Goal: Use online tool/utility: Use online tool/utility

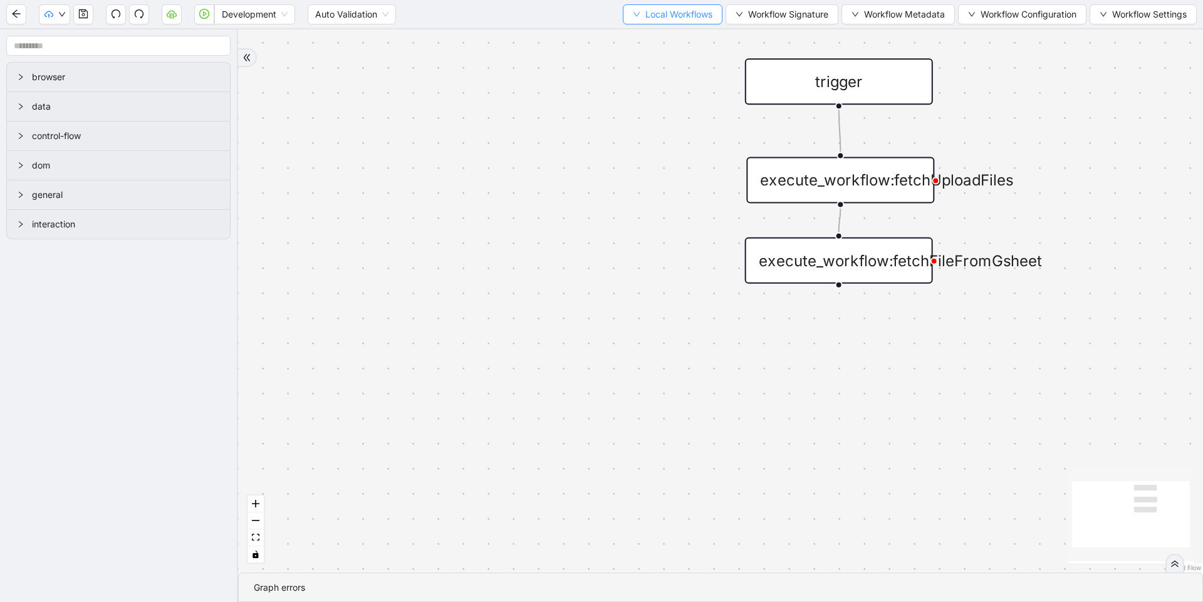
click at [666, 14] on span "Local Workflows" at bounding box center [678, 15] width 67 height 14
click at [659, 38] on span "Select" at bounding box center [666, 39] width 81 height 14
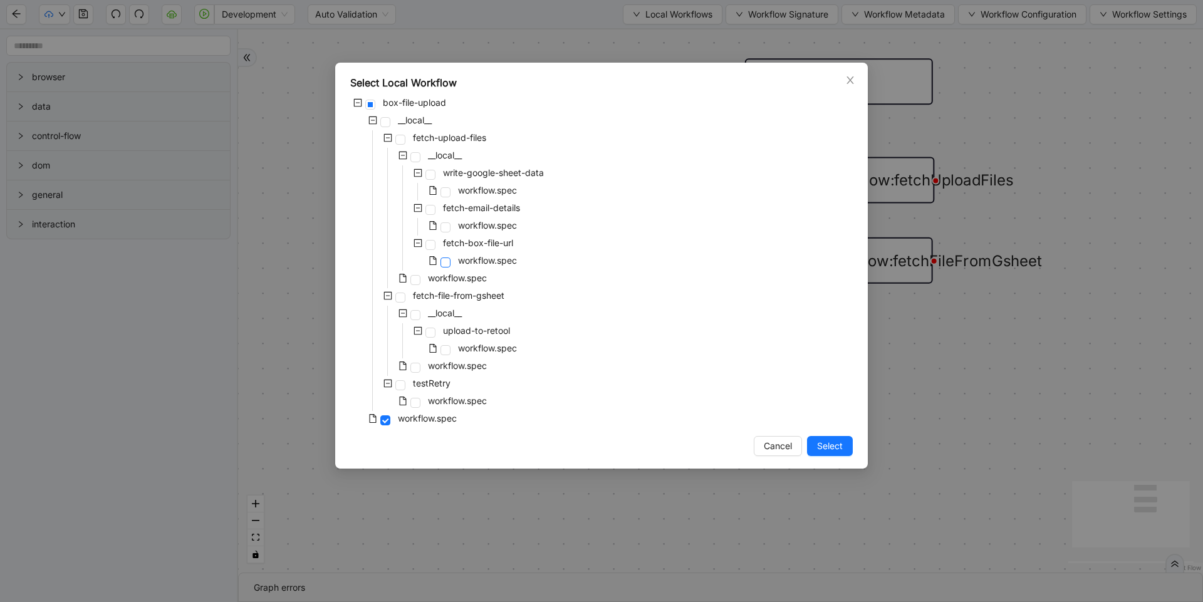
click at [444, 261] on span at bounding box center [445, 262] width 10 height 10
click at [827, 448] on span "Select" at bounding box center [830, 446] width 26 height 14
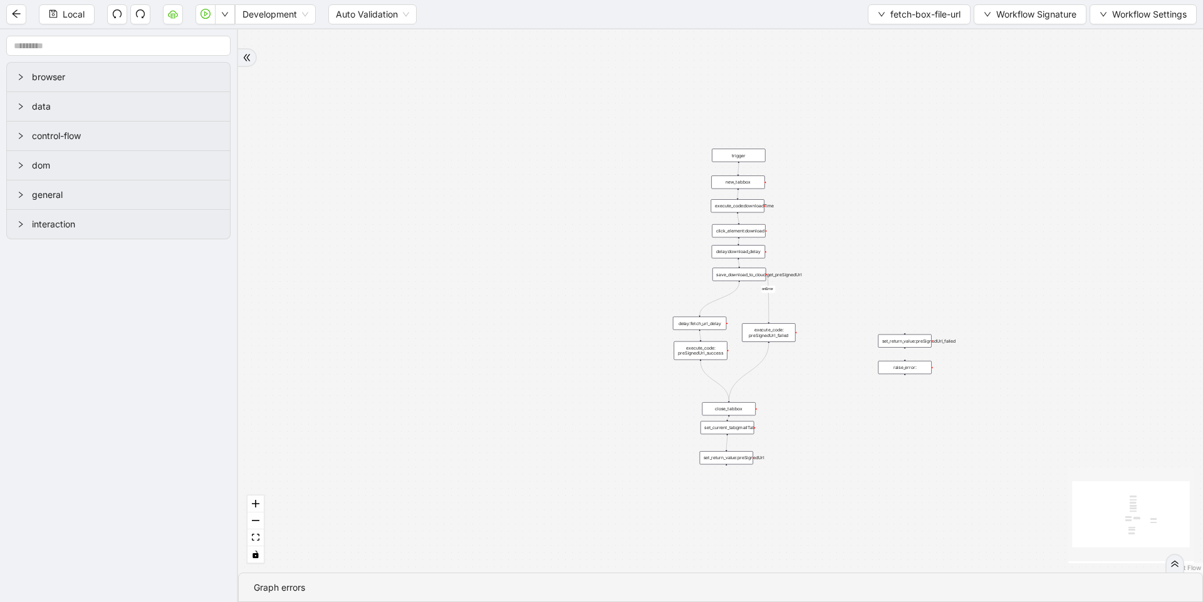
drag, startPoint x: 862, startPoint y: 450, endPoint x: 601, endPoint y: 323, distance: 291.3
click at [597, 321] on div "onError trigger click_element:download execute_code:downloadTime new_tab:box se…" at bounding box center [720, 300] width 965 height 543
click at [900, 8] on span "fetch-box-file-url" at bounding box center [925, 15] width 70 height 14
click at [893, 40] on span "Select" at bounding box center [916, 39] width 84 height 14
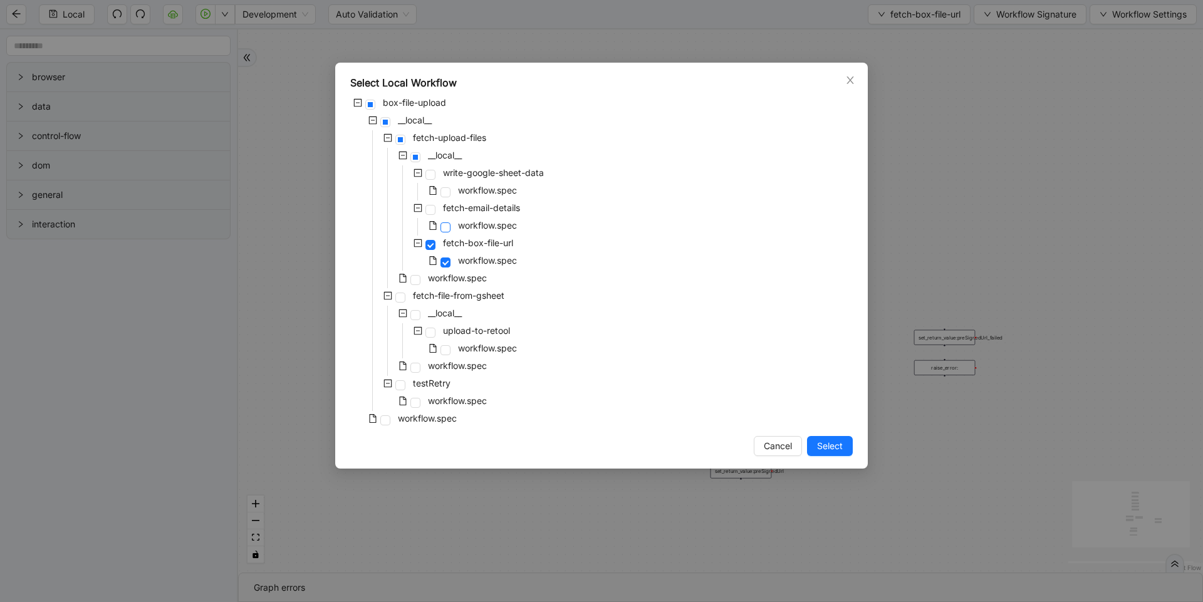
click at [445, 230] on span at bounding box center [445, 227] width 10 height 10
click at [839, 448] on span "Select" at bounding box center [830, 446] width 26 height 14
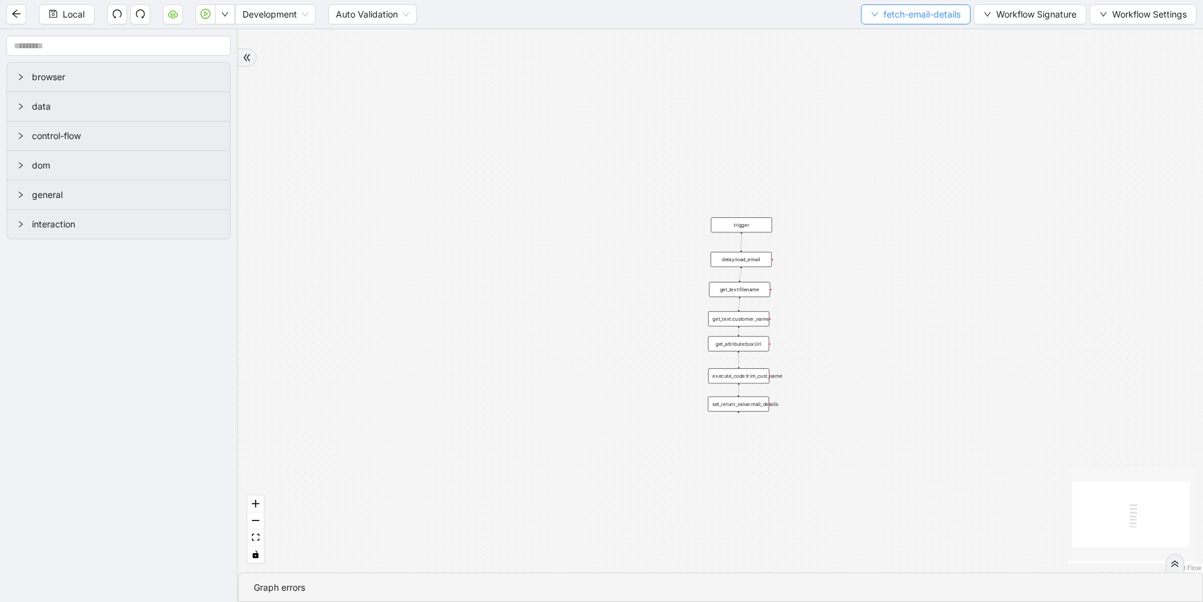
click at [899, 11] on span "fetch-email-details" at bounding box center [921, 15] width 77 height 14
click at [877, 37] on span "Select" at bounding box center [912, 39] width 91 height 14
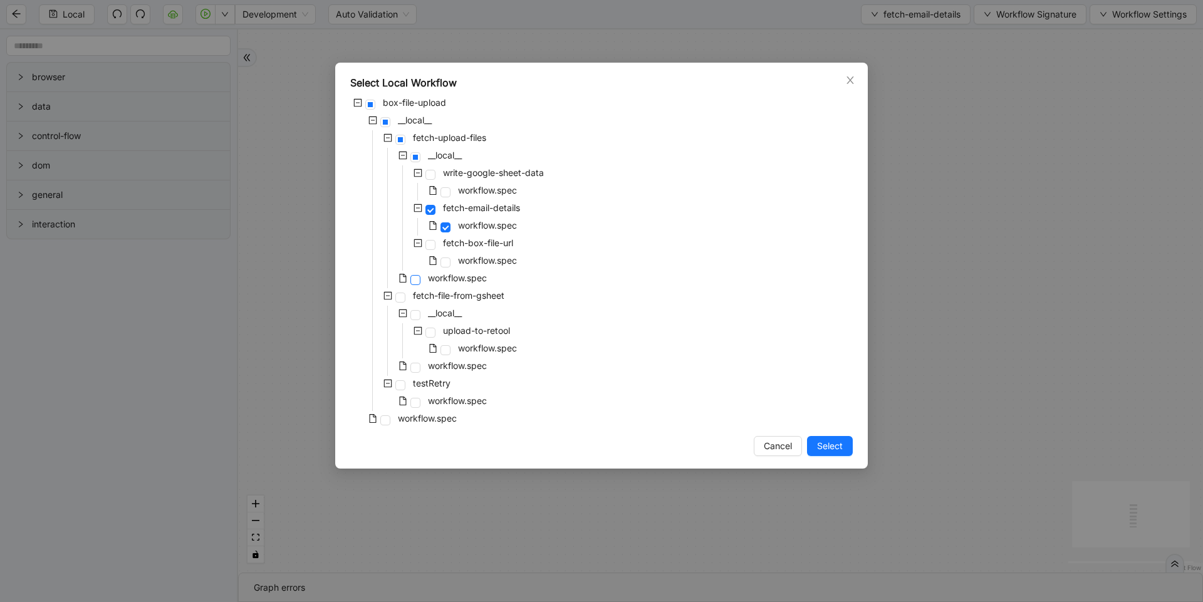
click at [414, 279] on span at bounding box center [415, 280] width 10 height 10
click at [839, 446] on span "Select" at bounding box center [830, 446] width 26 height 14
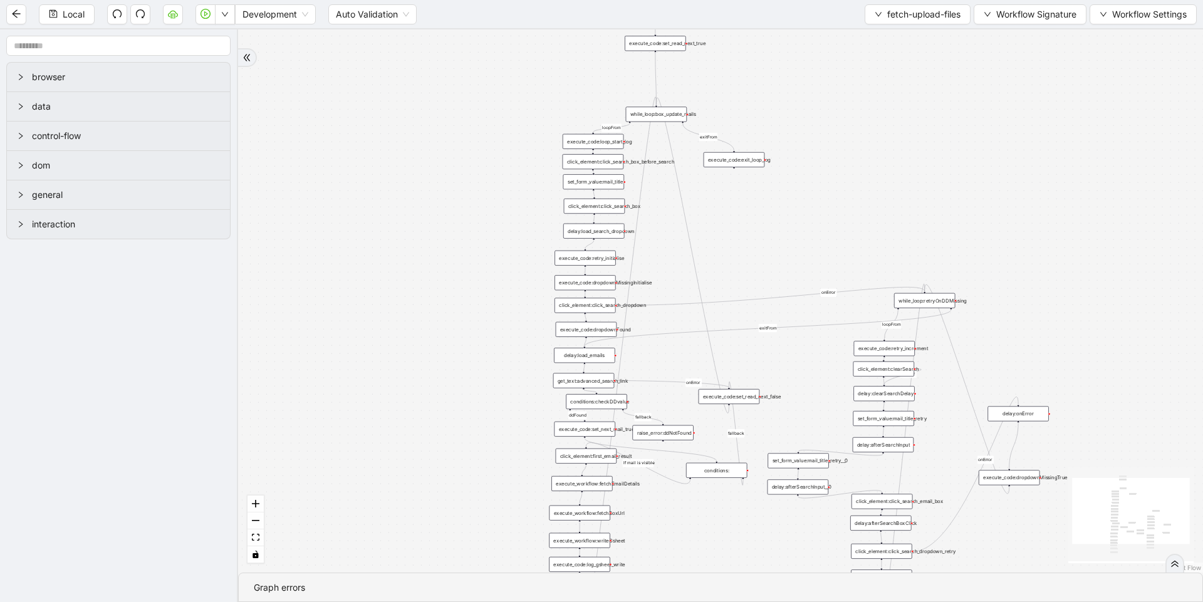
drag, startPoint x: 865, startPoint y: 375, endPoint x: 751, endPoint y: 257, distance: 163.9
click at [751, 257] on div "loopFrom exitFrom loopFrom exitFrom ddFound fallback fallback If mail is visibl…" at bounding box center [720, 300] width 965 height 543
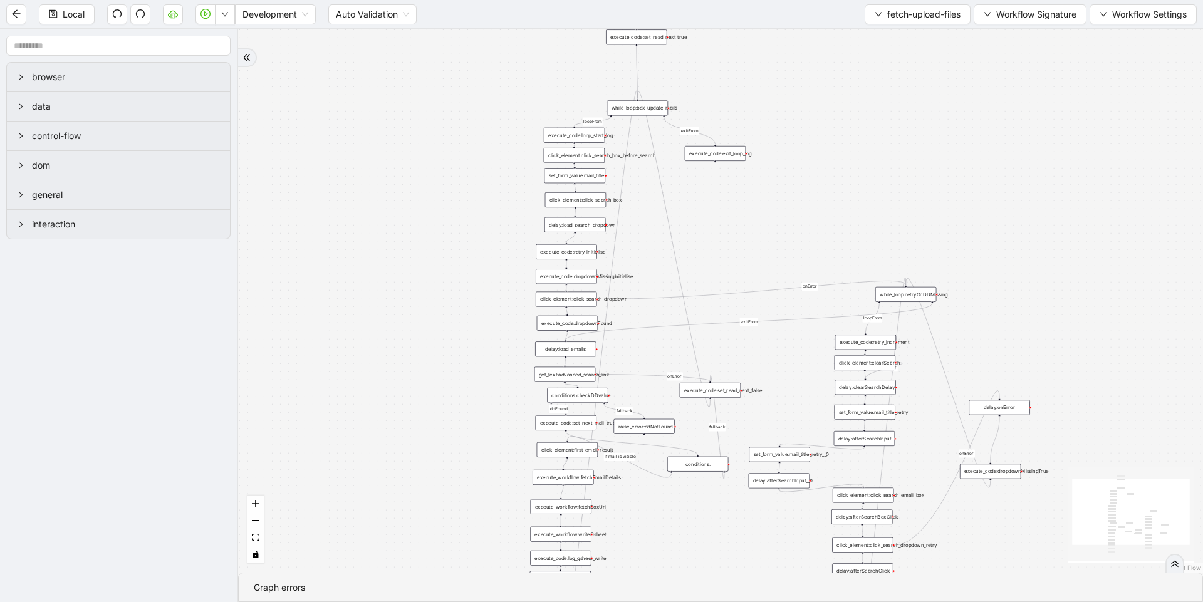
drag, startPoint x: 751, startPoint y: 257, endPoint x: 658, endPoint y: 230, distance: 96.7
click at [658, 230] on div "loopFrom exitFrom loopFrom exitFrom ddFound fallback fallback If mail is visibl…" at bounding box center [720, 300] width 965 height 543
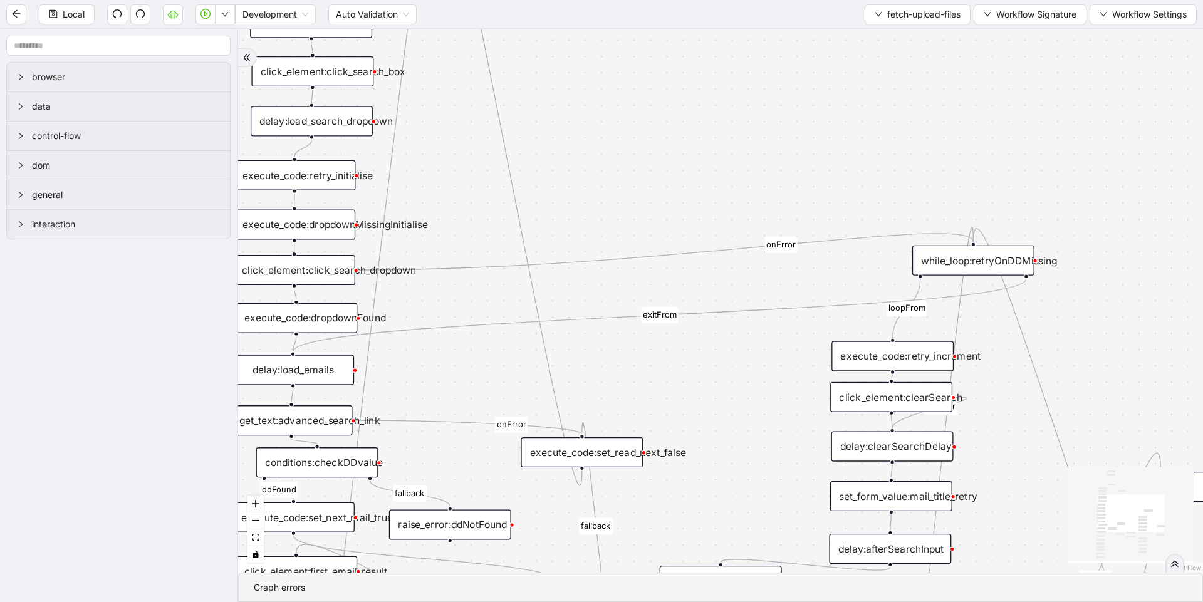
drag, startPoint x: 828, startPoint y: 251, endPoint x: 822, endPoint y: 203, distance: 48.6
click at [824, 204] on div "loopFrom exitFrom loopFrom exitFrom ddFound fallback fallback If mail is visibl…" at bounding box center [720, 300] width 965 height 543
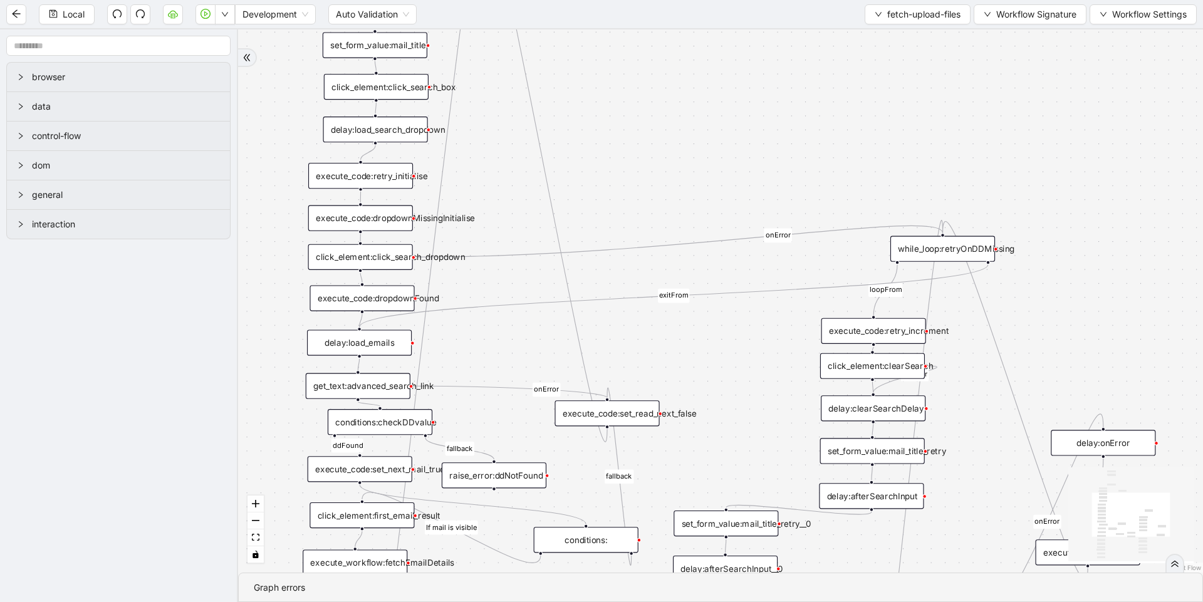
click at [915, 247] on div "while_loop:retryOnDDMissing" at bounding box center [942, 249] width 105 height 26
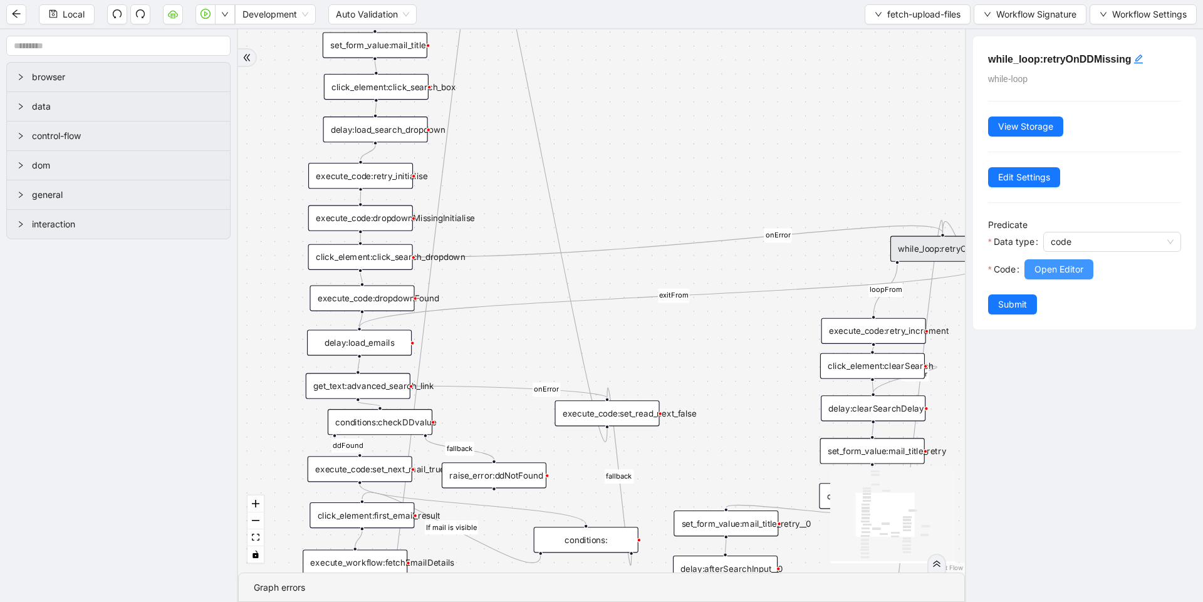
click at [1044, 267] on span "Open Editor" at bounding box center [1058, 269] width 49 height 14
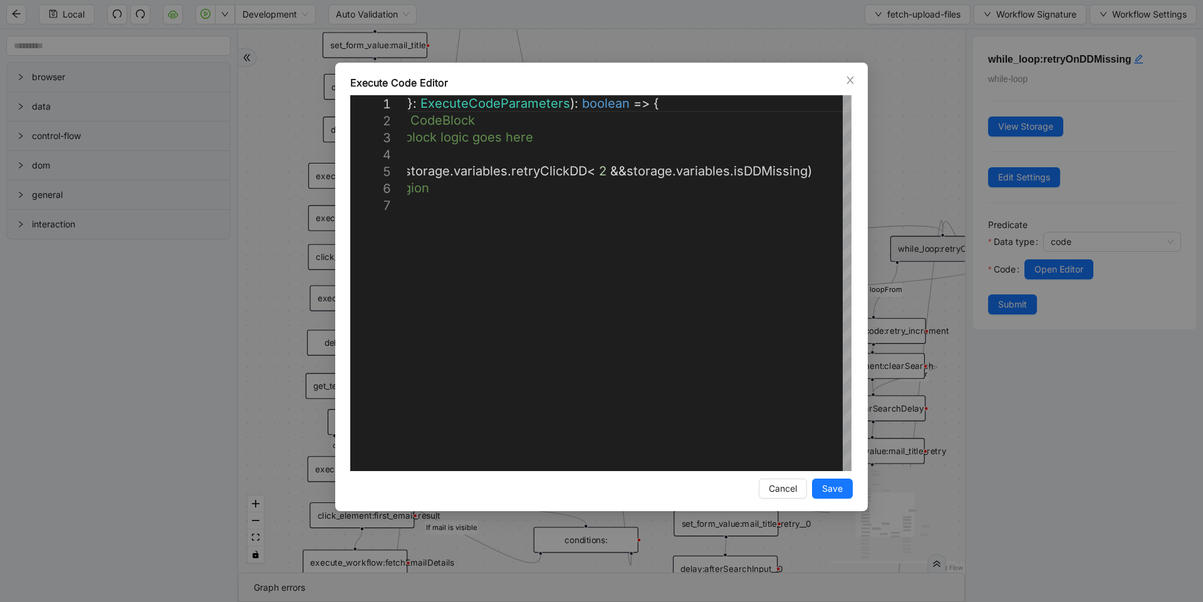
click at [928, 162] on div "**********" at bounding box center [601, 301] width 1203 height 602
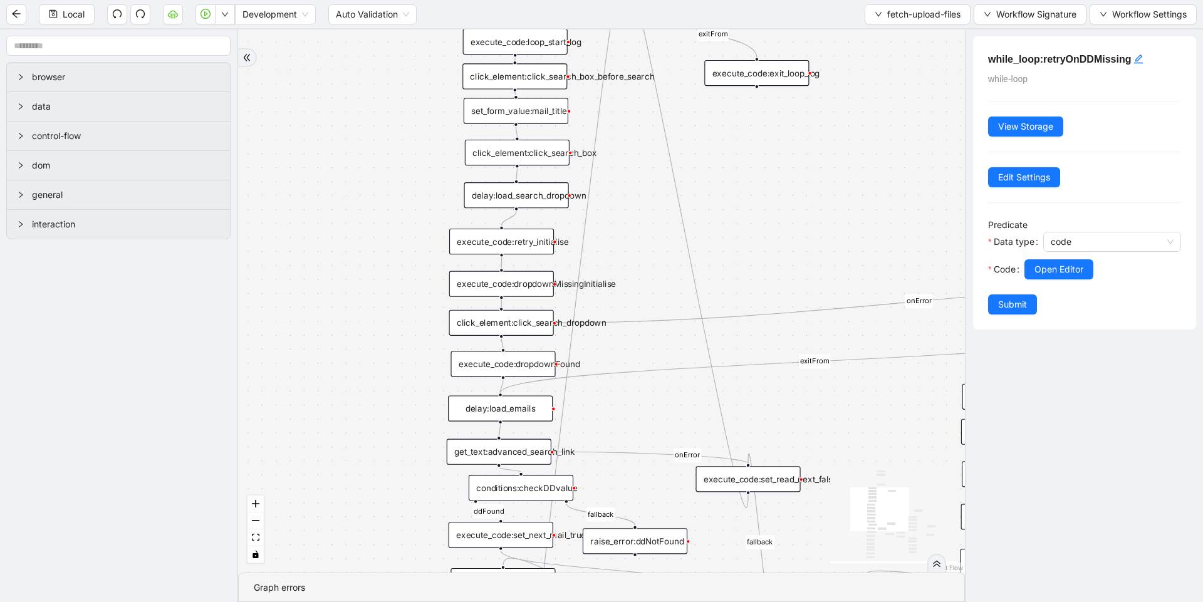
drag, startPoint x: 640, startPoint y: 224, endPoint x: 782, endPoint y: 290, distance: 156.9
click at [782, 290] on div "loopFrom exitFrom loopFrom exitFrom ddFound fallback fallback If mail is visibl…" at bounding box center [601, 300] width 727 height 543
